Goal: Transaction & Acquisition: Obtain resource

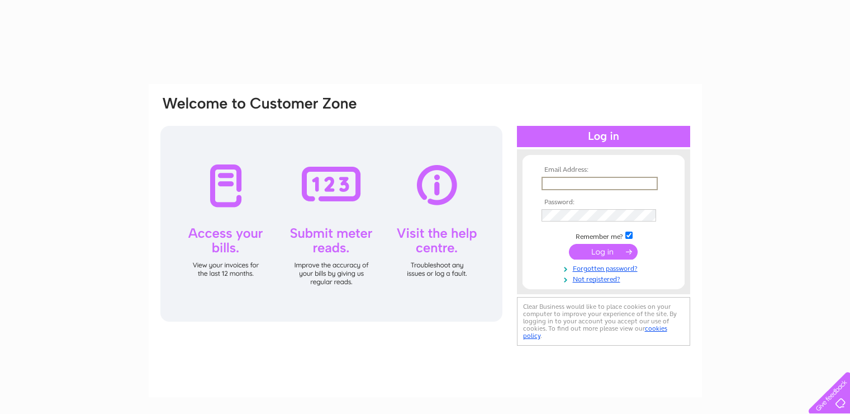
click at [595, 182] on input "text" at bounding box center [600, 183] width 116 height 13
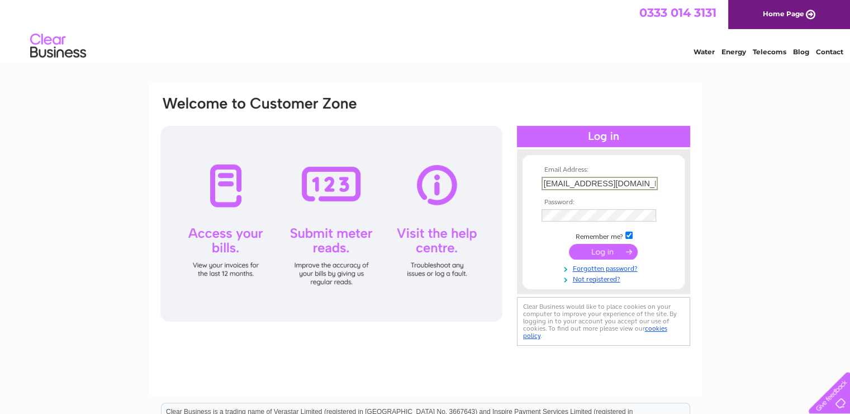
click at [634, 181] on input "support@thekapra.com" at bounding box center [600, 183] width 116 height 13
paste input "tore005@unze.co.uk"
type input "store005@unze.co.uk"
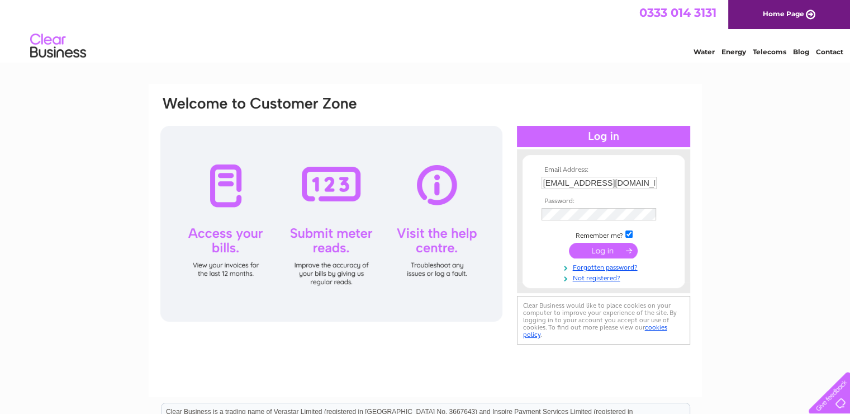
click at [619, 253] on input "submit" at bounding box center [603, 251] width 69 height 16
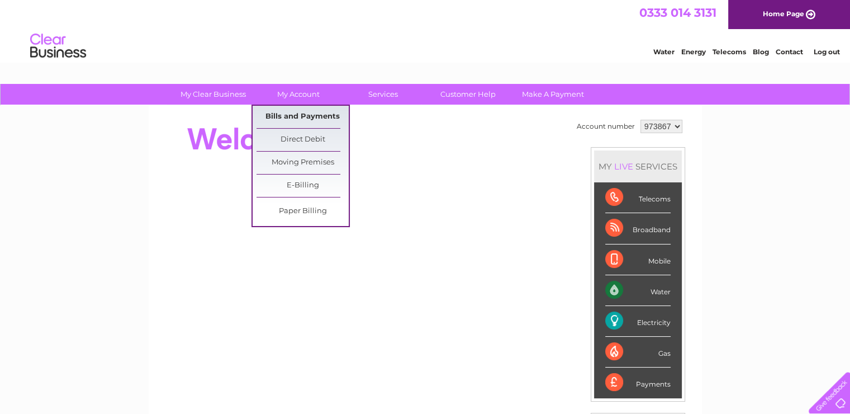
click at [305, 111] on link "Bills and Payments" at bounding box center [303, 117] width 92 height 22
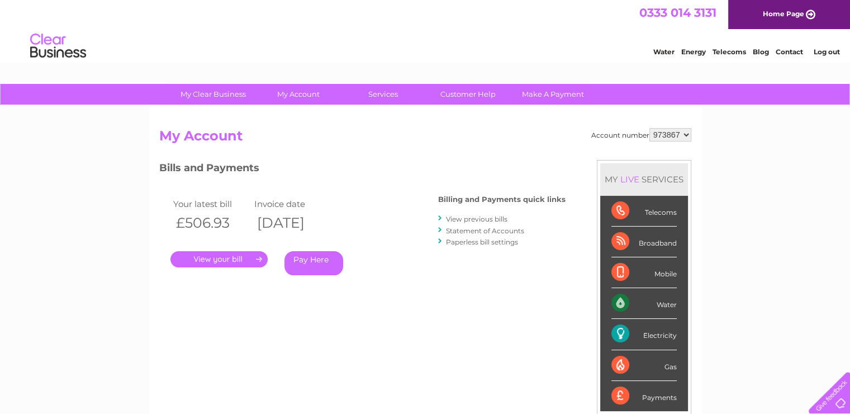
click at [492, 220] on link "View previous bills" at bounding box center [476, 219] width 61 height 8
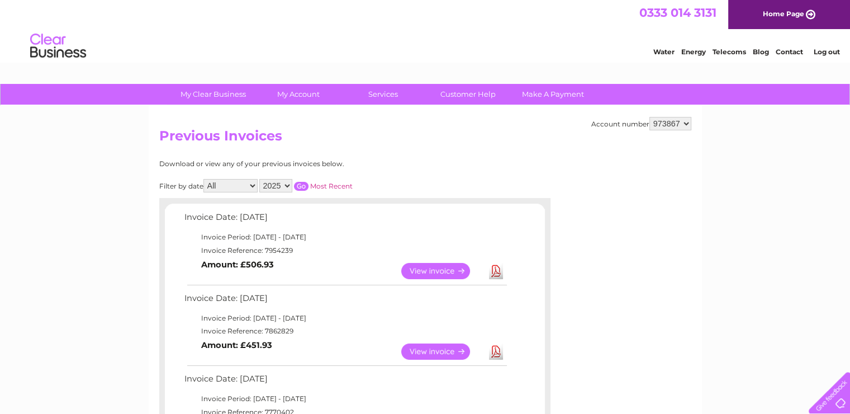
click at [427, 347] on link "View" at bounding box center [442, 351] width 82 height 16
click at [504, 353] on td "Download" at bounding box center [496, 351] width 20 height 22
click at [499, 354] on link "Download" at bounding box center [496, 351] width 14 height 16
